Goal: Navigation & Orientation: Understand site structure

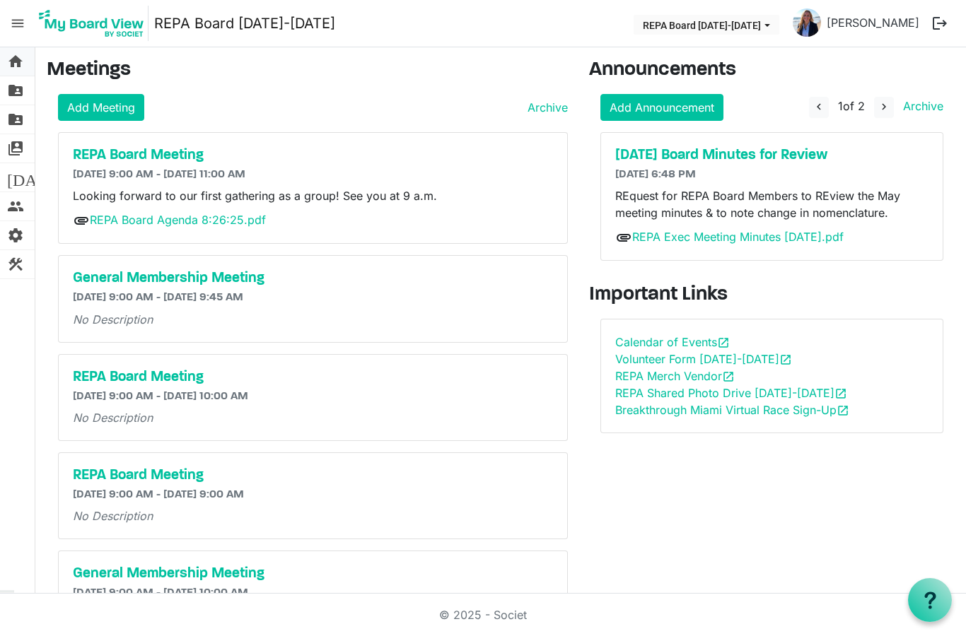
click at [20, 62] on span "home" at bounding box center [15, 61] width 17 height 28
click at [438, 625] on div "General Membership Meeting 1/21/2026 9:00 AM - 1/21/2026 10:00 AM No Description" at bounding box center [313, 595] width 508 height 86
click at [18, 57] on span "home" at bounding box center [15, 61] width 17 height 28
click at [20, 92] on span "folder_shared" at bounding box center [15, 90] width 17 height 28
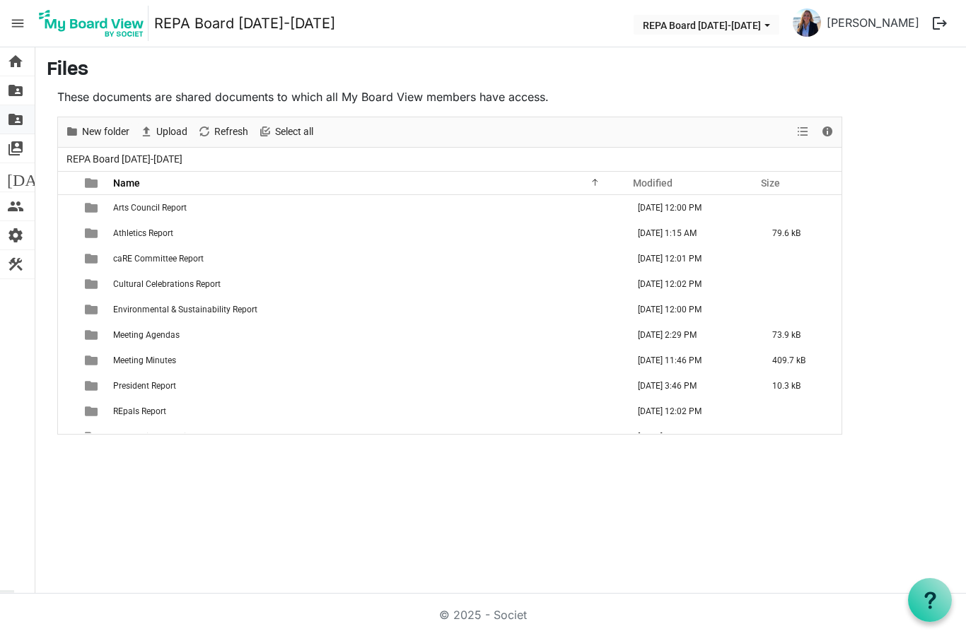
click at [24, 122] on link "folder_shared Admin Files" at bounding box center [17, 119] width 35 height 28
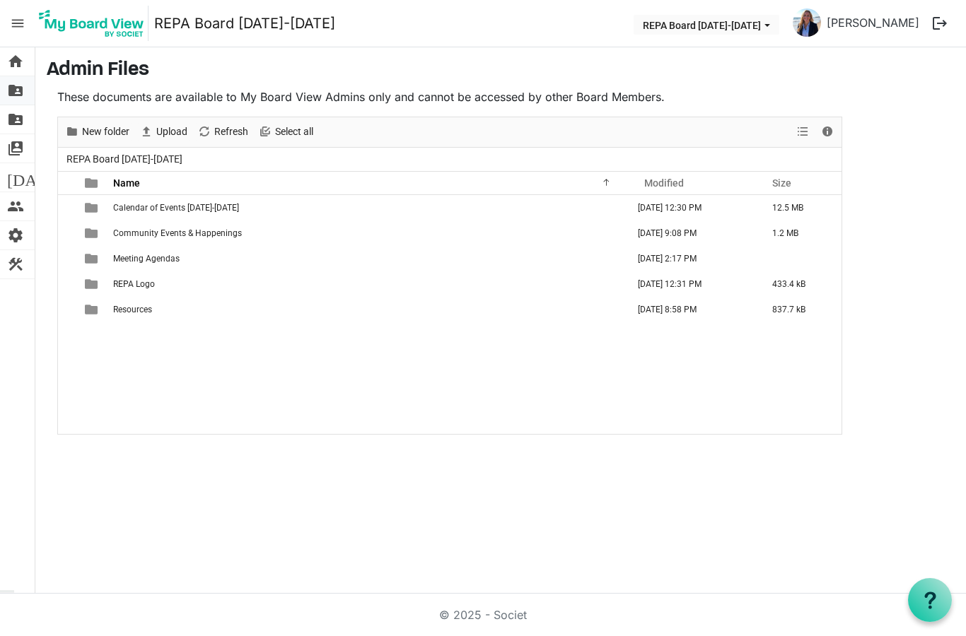
click at [21, 87] on span "folder_shared" at bounding box center [15, 90] width 17 height 28
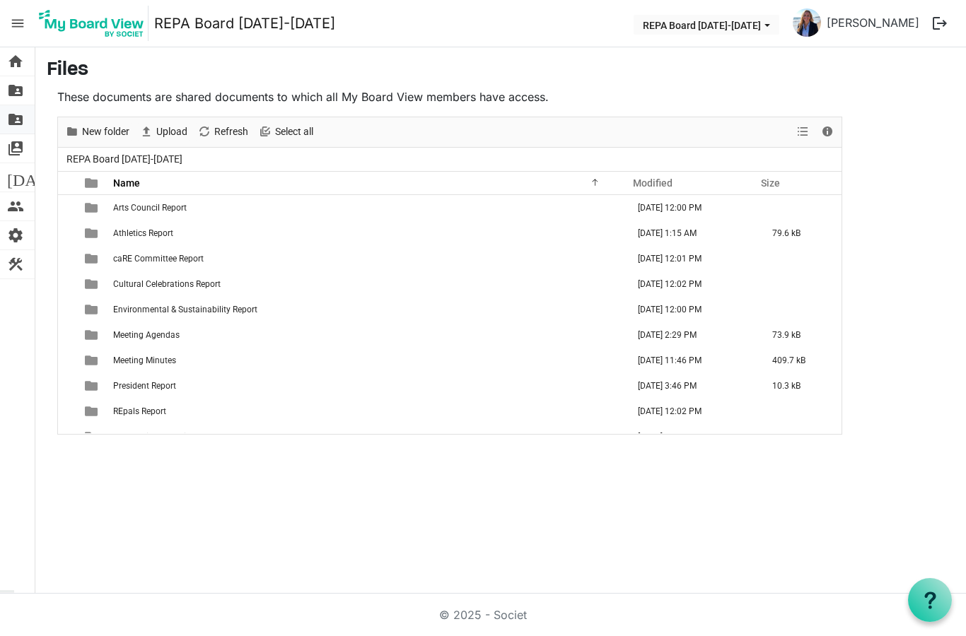
click at [24, 112] on link "folder_shared Admin Files" at bounding box center [17, 119] width 35 height 28
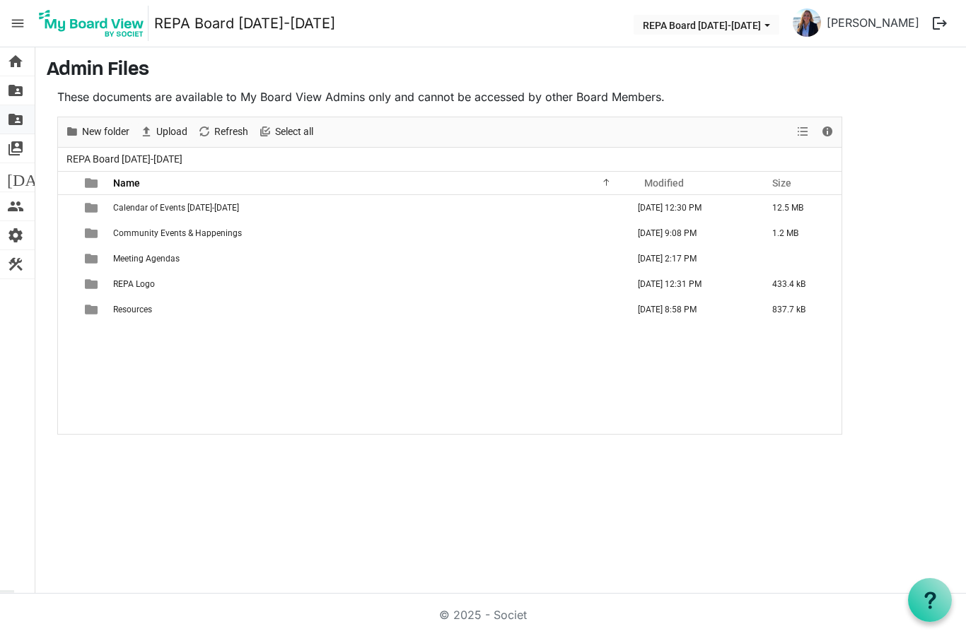
click at [18, 116] on span "folder_shared" at bounding box center [15, 119] width 17 height 28
click at [18, 85] on span "folder_shared" at bounding box center [15, 90] width 17 height 28
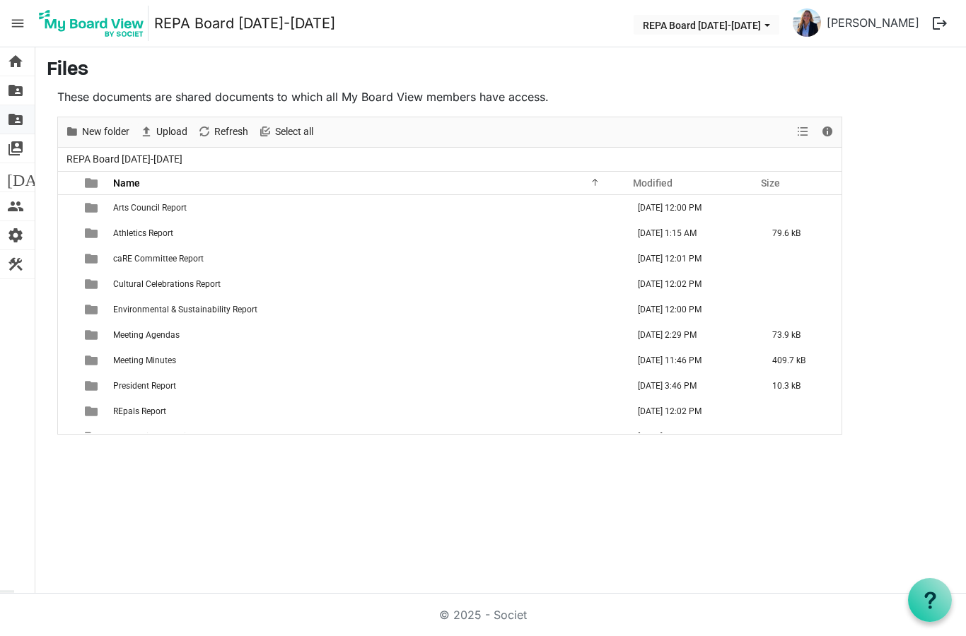
click at [21, 119] on span "folder_shared" at bounding box center [15, 119] width 17 height 28
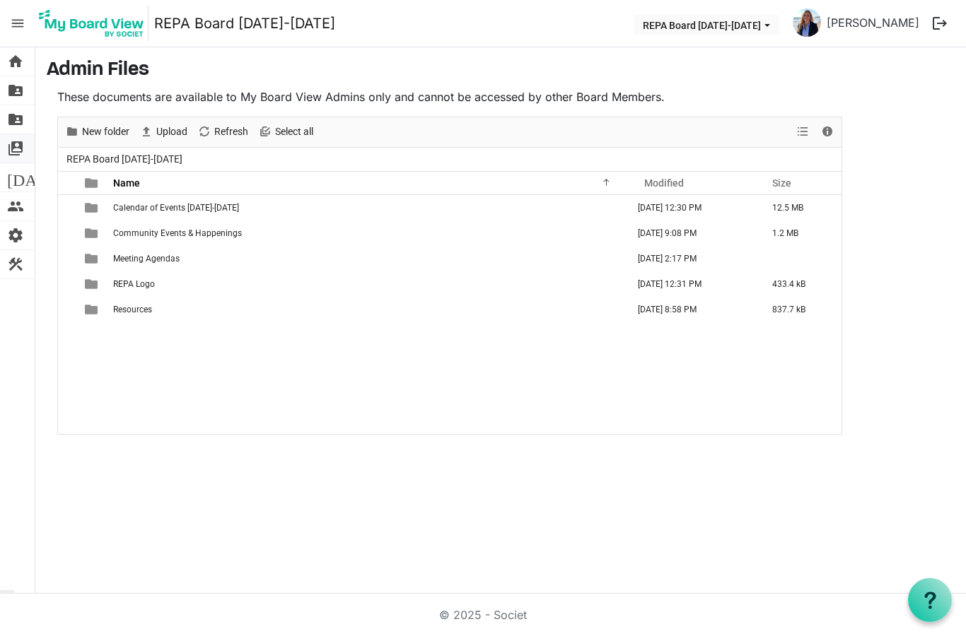
click at [10, 149] on span "switch_account" at bounding box center [15, 148] width 17 height 28
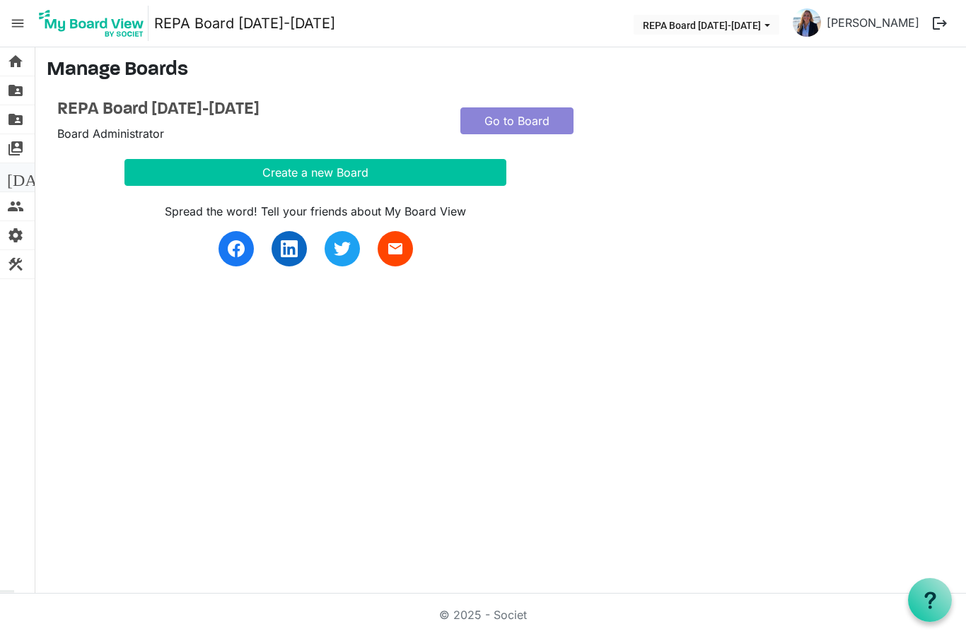
click at [21, 178] on span "[DATE]" at bounding box center [34, 177] width 54 height 28
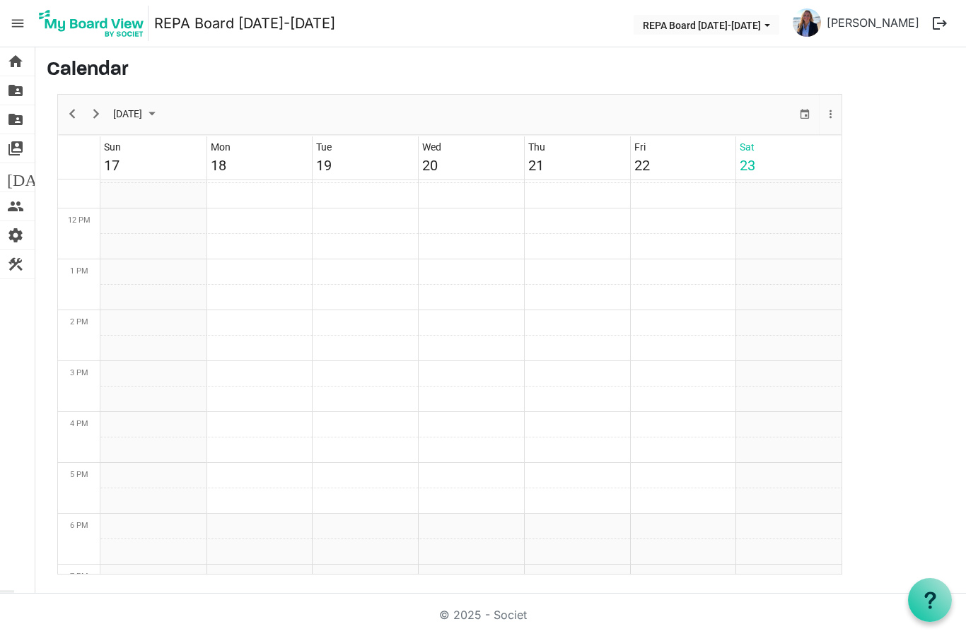
scroll to position [582, 0]
click at [98, 108] on span "Next" at bounding box center [96, 114] width 17 height 18
click at [18, 205] on span "people" at bounding box center [15, 206] width 17 height 28
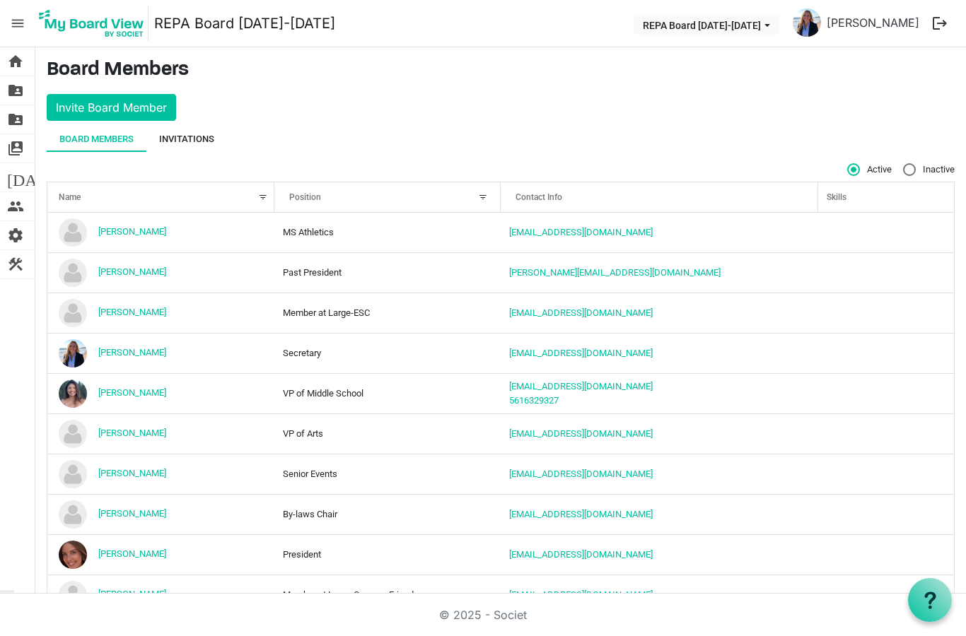
click at [191, 141] on div "Invitations" at bounding box center [186, 139] width 55 height 14
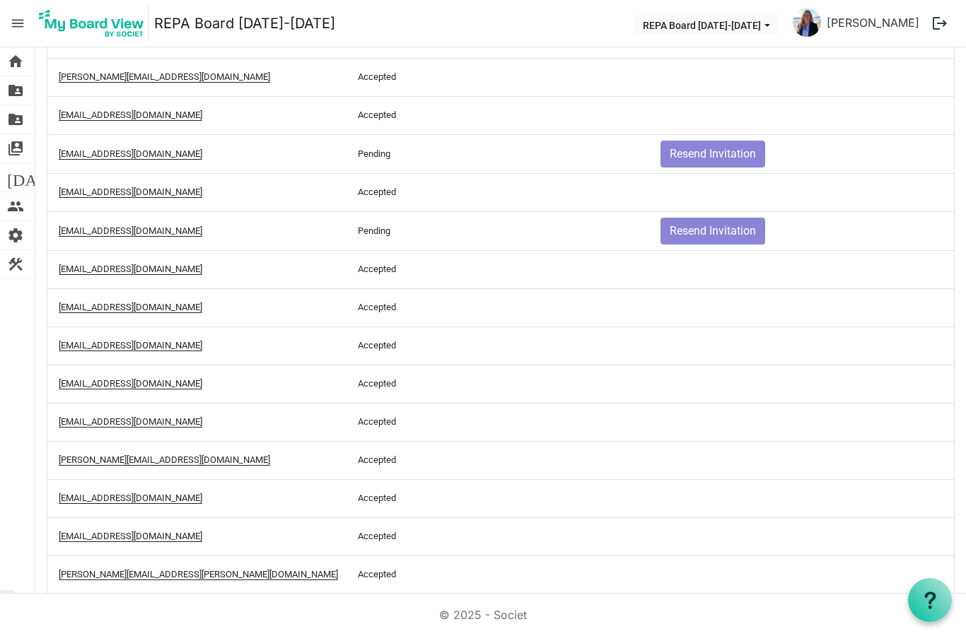
scroll to position [251, 0]
click at [9, 240] on span "settings" at bounding box center [15, 235] width 17 height 28
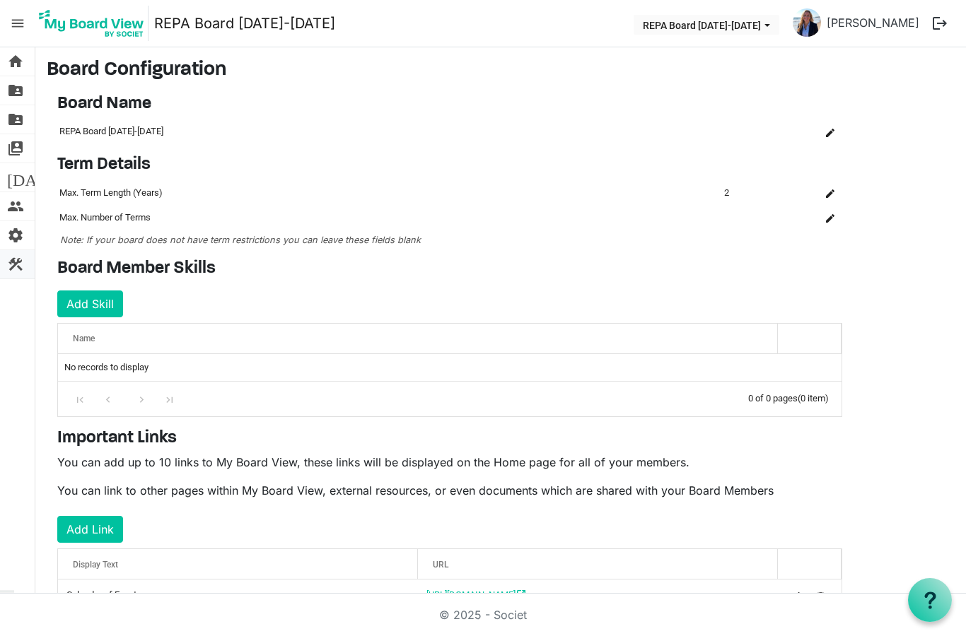
click at [24, 260] on link "construction Templates" at bounding box center [17, 264] width 35 height 28
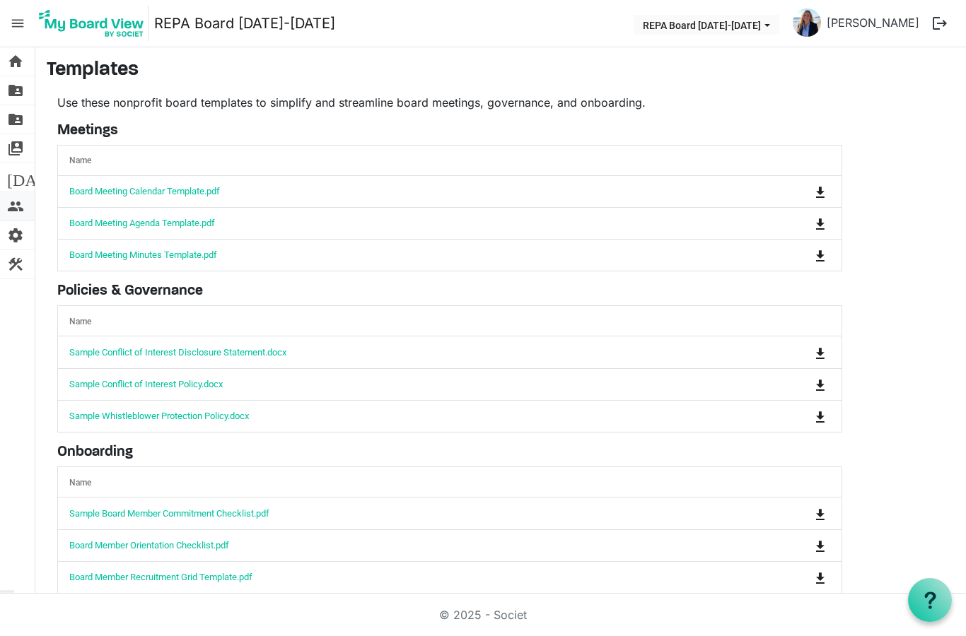
click at [19, 203] on span "people" at bounding box center [15, 206] width 17 height 28
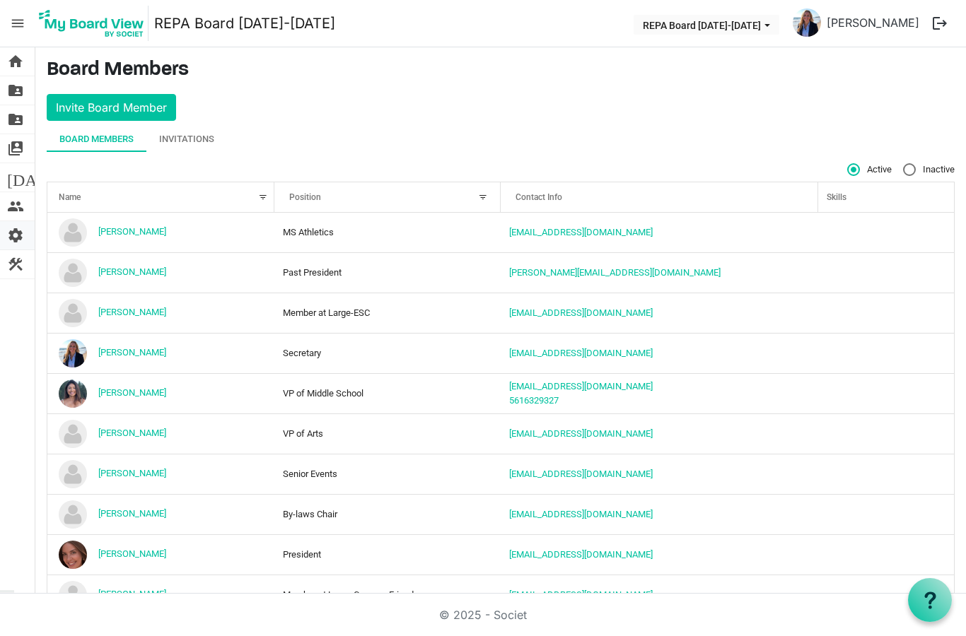
click at [21, 231] on span "settings" at bounding box center [15, 235] width 17 height 28
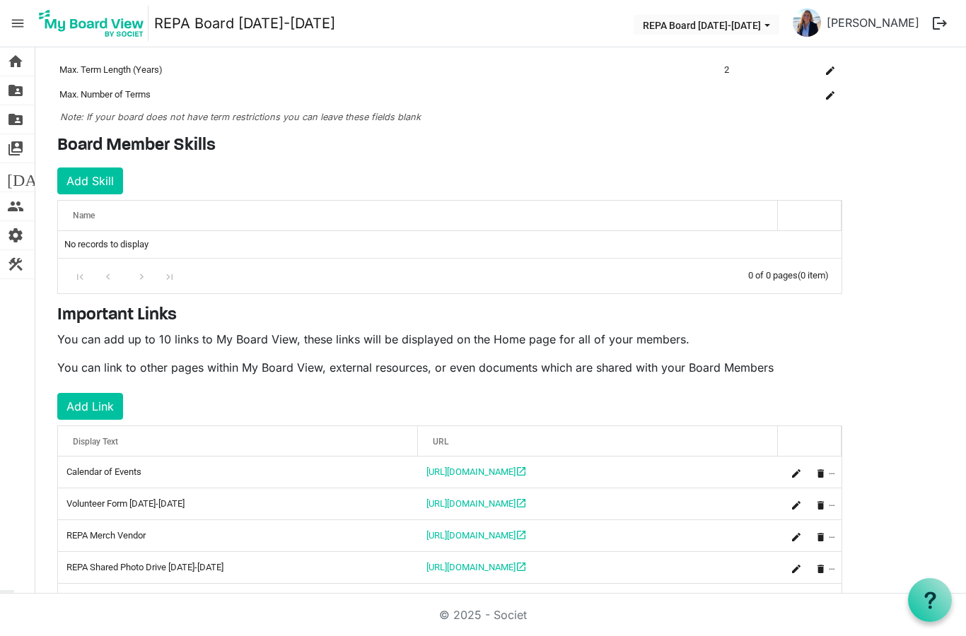
scroll to position [122, 0]
click at [23, 262] on span "construction" at bounding box center [15, 264] width 17 height 28
